Goal: Task Accomplishment & Management: Manage account settings

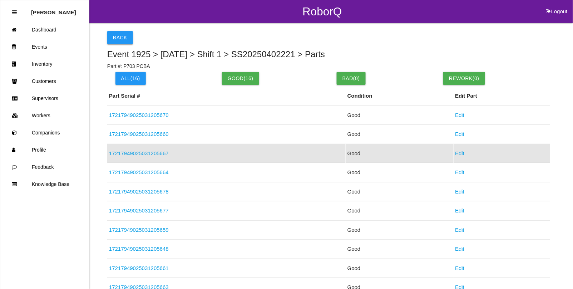
click at [116, 40] on button "Back" at bounding box center [120, 37] width 26 height 13
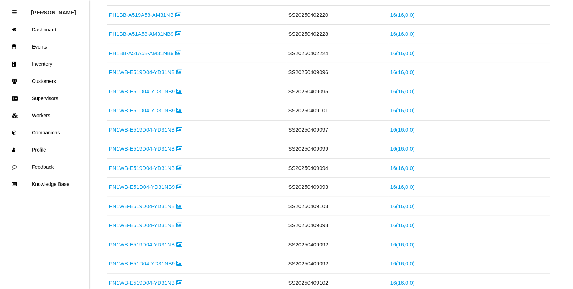
scroll to position [409, 0]
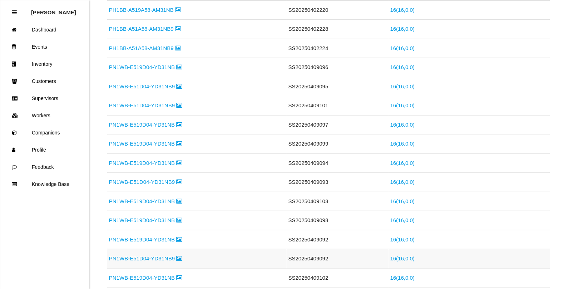
click at [152, 261] on link "PN1WB-E51D04-YD31NB9" at bounding box center [145, 258] width 73 height 6
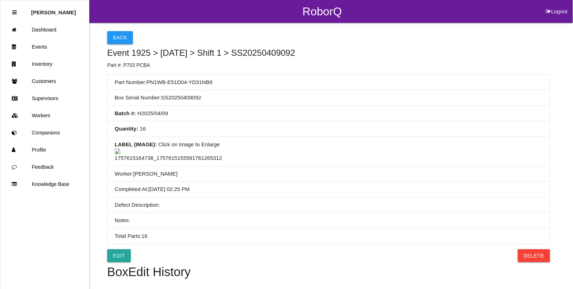
click at [128, 42] on button "Back" at bounding box center [120, 37] width 26 height 13
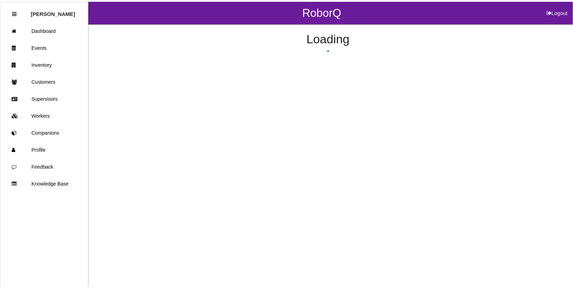
scroll to position [526, 0]
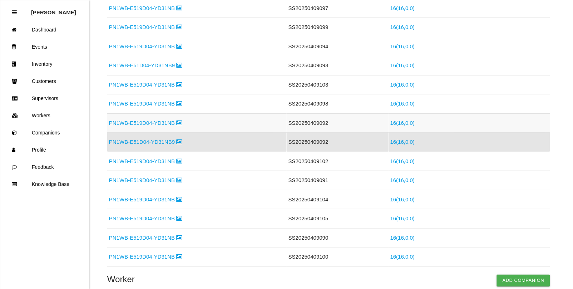
click at [169, 124] on link "PN1WB-E519D04-YD31NB" at bounding box center [145, 123] width 73 height 6
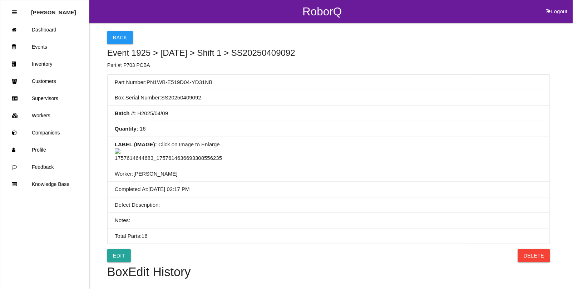
click at [195, 162] on img at bounding box center [168, 155] width 107 height 14
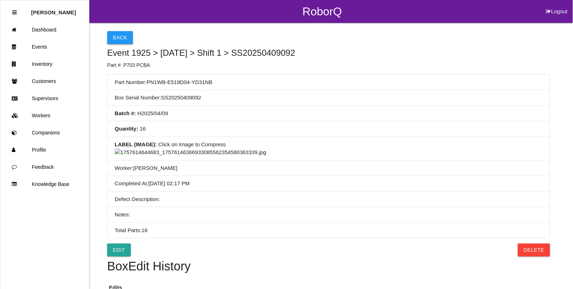
click at [125, 43] on button "Back" at bounding box center [120, 37] width 26 height 13
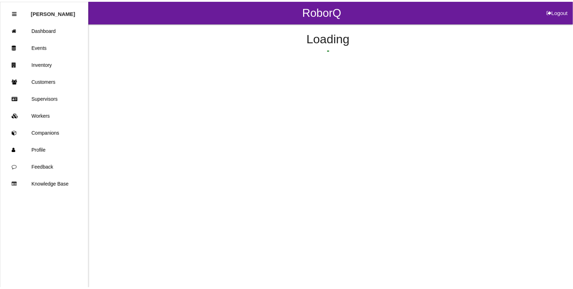
scroll to position [507, 0]
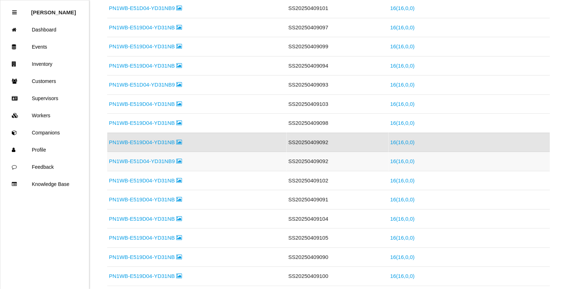
click at [159, 163] on link "PN1WB-E51D04-YD31NB9" at bounding box center [145, 161] width 73 height 6
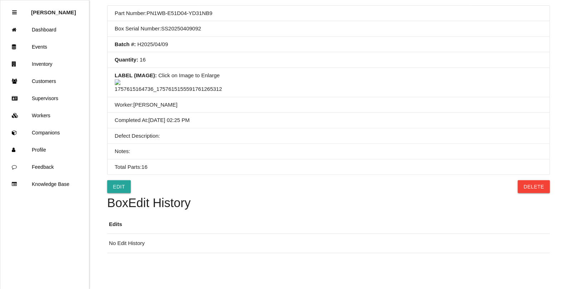
scroll to position [134, 0]
click at [199, 79] on img at bounding box center [168, 86] width 107 height 14
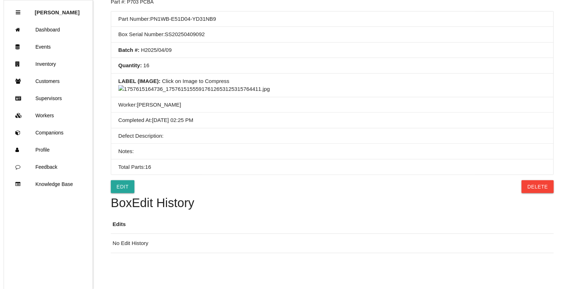
scroll to position [0, 0]
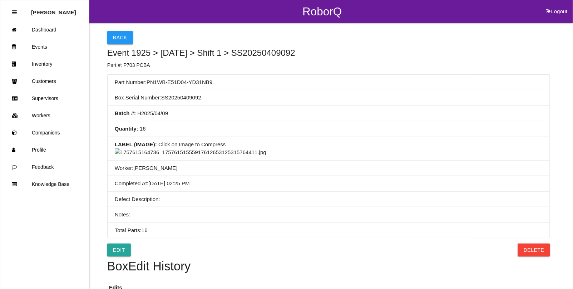
click at [125, 36] on button "Back" at bounding box center [120, 37] width 26 height 13
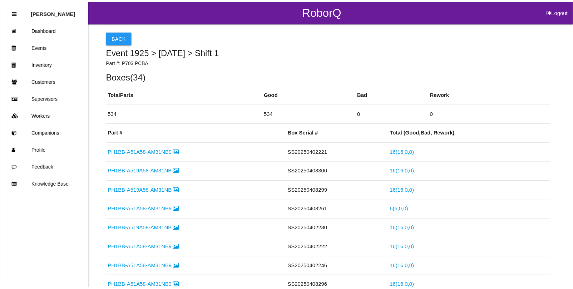
scroll to position [526, 0]
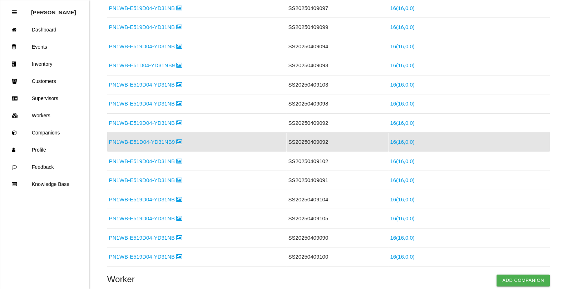
click at [137, 145] on link "PN1WB-E51D04-YD31NB9" at bounding box center [145, 142] width 73 height 6
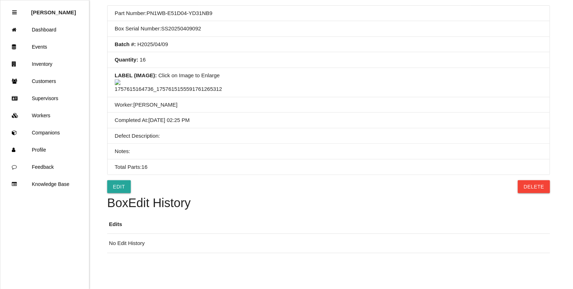
scroll to position [138, 0]
click at [533, 186] on button "Delete" at bounding box center [534, 186] width 32 height 13
click at [533, 186] on button "Confirm" at bounding box center [532, 186] width 36 height 13
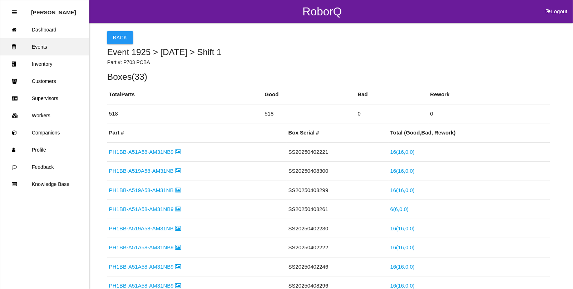
click at [38, 48] on link "Events" at bounding box center [44, 46] width 89 height 17
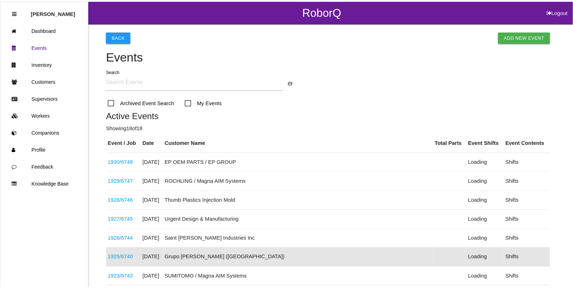
scroll to position [114, 0]
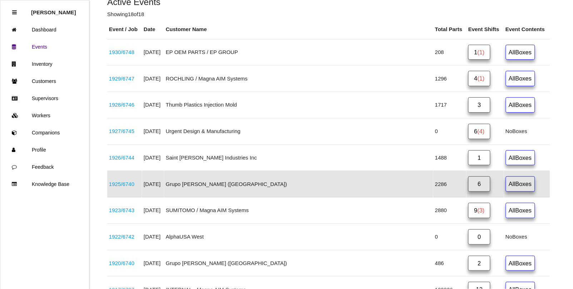
click at [134, 186] on link "1925 / 6740" at bounding box center [121, 184] width 25 height 6
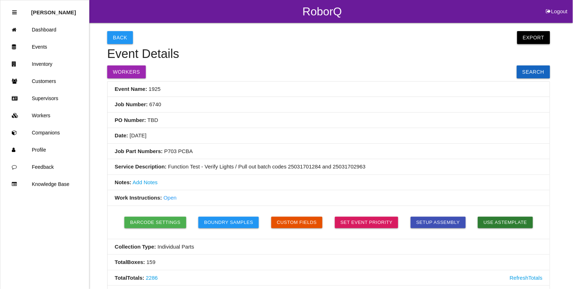
click at [543, 36] on button "Export" at bounding box center [533, 37] width 33 height 13
click at [533, 38] on link "Export Excel" at bounding box center [526, 39] width 41 height 16
click at [40, 43] on link "Events" at bounding box center [44, 46] width 89 height 17
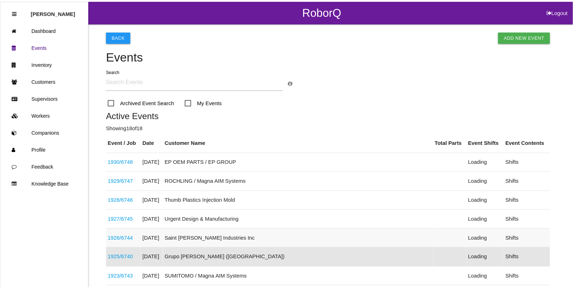
scroll to position [114, 0]
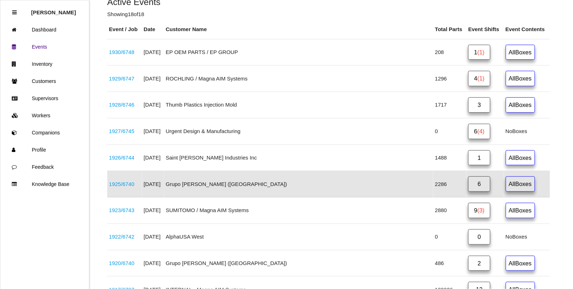
click at [126, 184] on link "1925 / 6740" at bounding box center [121, 184] width 25 height 6
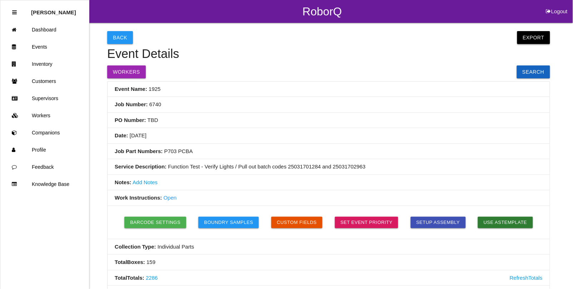
click at [540, 35] on button "Export" at bounding box center [533, 37] width 33 height 13
click at [528, 39] on link "Export Excel" at bounding box center [526, 39] width 41 height 16
click at [48, 116] on link "Workers" at bounding box center [44, 115] width 89 height 17
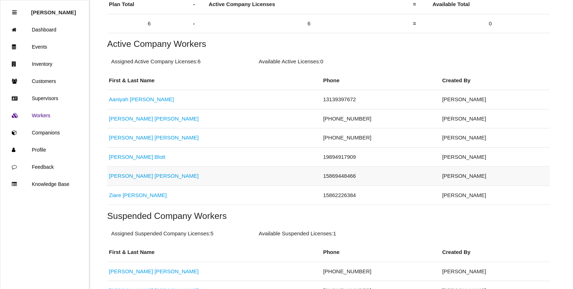
scroll to position [134, 0]
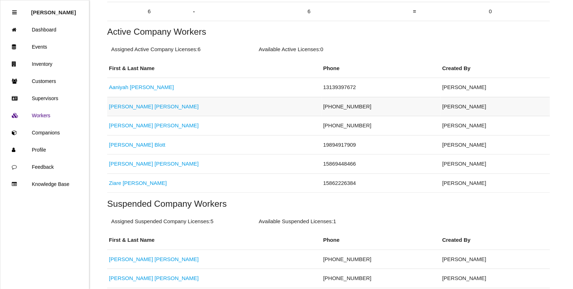
click at [132, 106] on link "[PERSON_NAME]" at bounding box center [154, 106] width 90 height 6
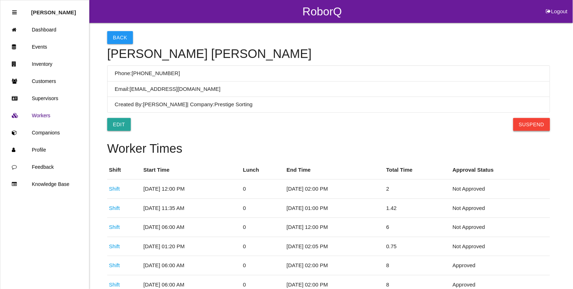
click at [524, 125] on button "Suspend" at bounding box center [531, 124] width 37 height 13
click at [113, 38] on button "Back" at bounding box center [120, 37] width 26 height 13
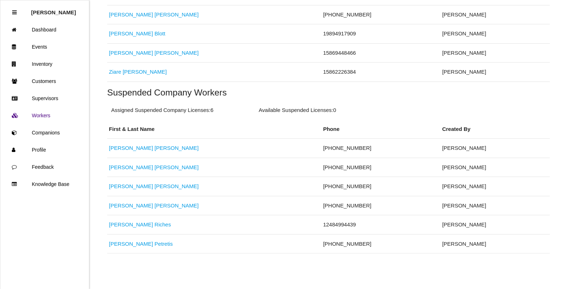
scroll to position [227, 0]
click at [122, 164] on link "[PERSON_NAME]" at bounding box center [154, 167] width 90 height 6
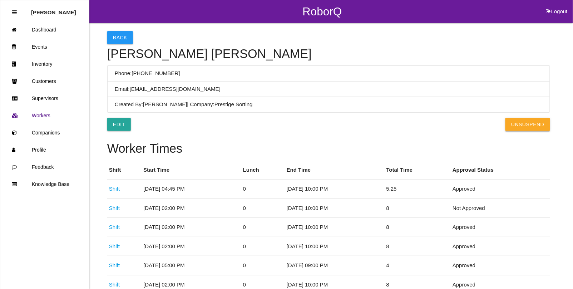
click at [525, 123] on button "UnSuspend" at bounding box center [527, 124] width 44 height 13
click at [117, 37] on button "Back" at bounding box center [120, 37] width 26 height 13
